Goal: Find contact information: Find contact information

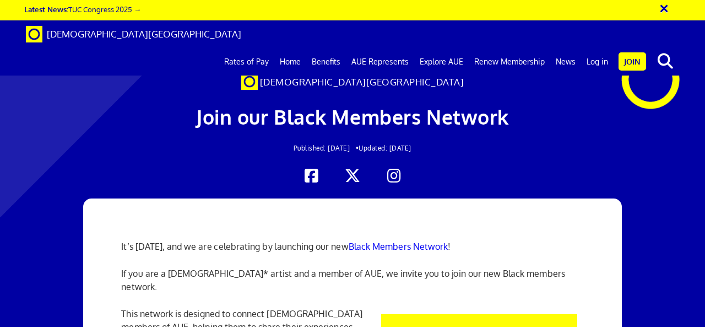
scroll to position [513, 0]
drag, startPoint x: 306, startPoint y: 247, endPoint x: 198, endPoint y: 237, distance: 108.4
drag, startPoint x: 310, startPoint y: 239, endPoint x: 158, endPoint y: 241, distance: 152.1
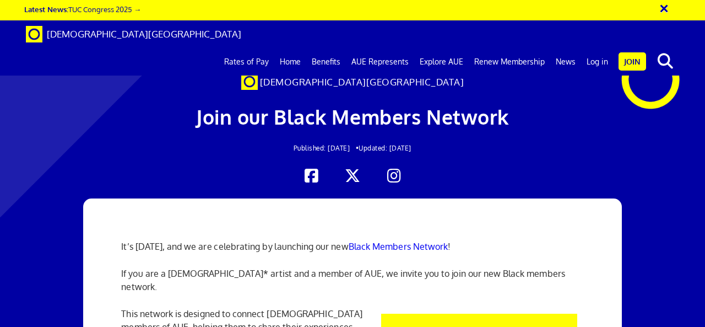
copy span "[EMAIL_ADDRESS][DOMAIN_NAME]"
click at [297, 48] on link "Home" at bounding box center [290, 62] width 32 height 28
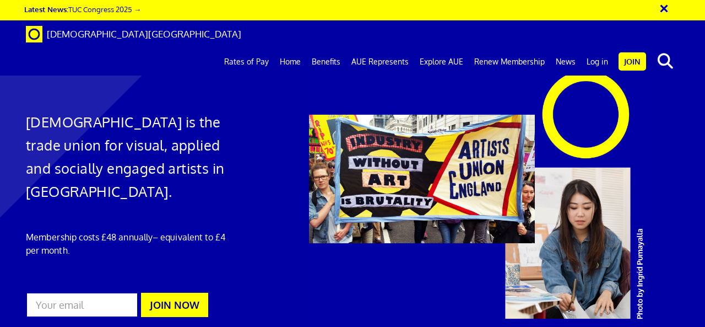
scroll to position [1672, 0]
